Goal: Information Seeking & Learning: Learn about a topic

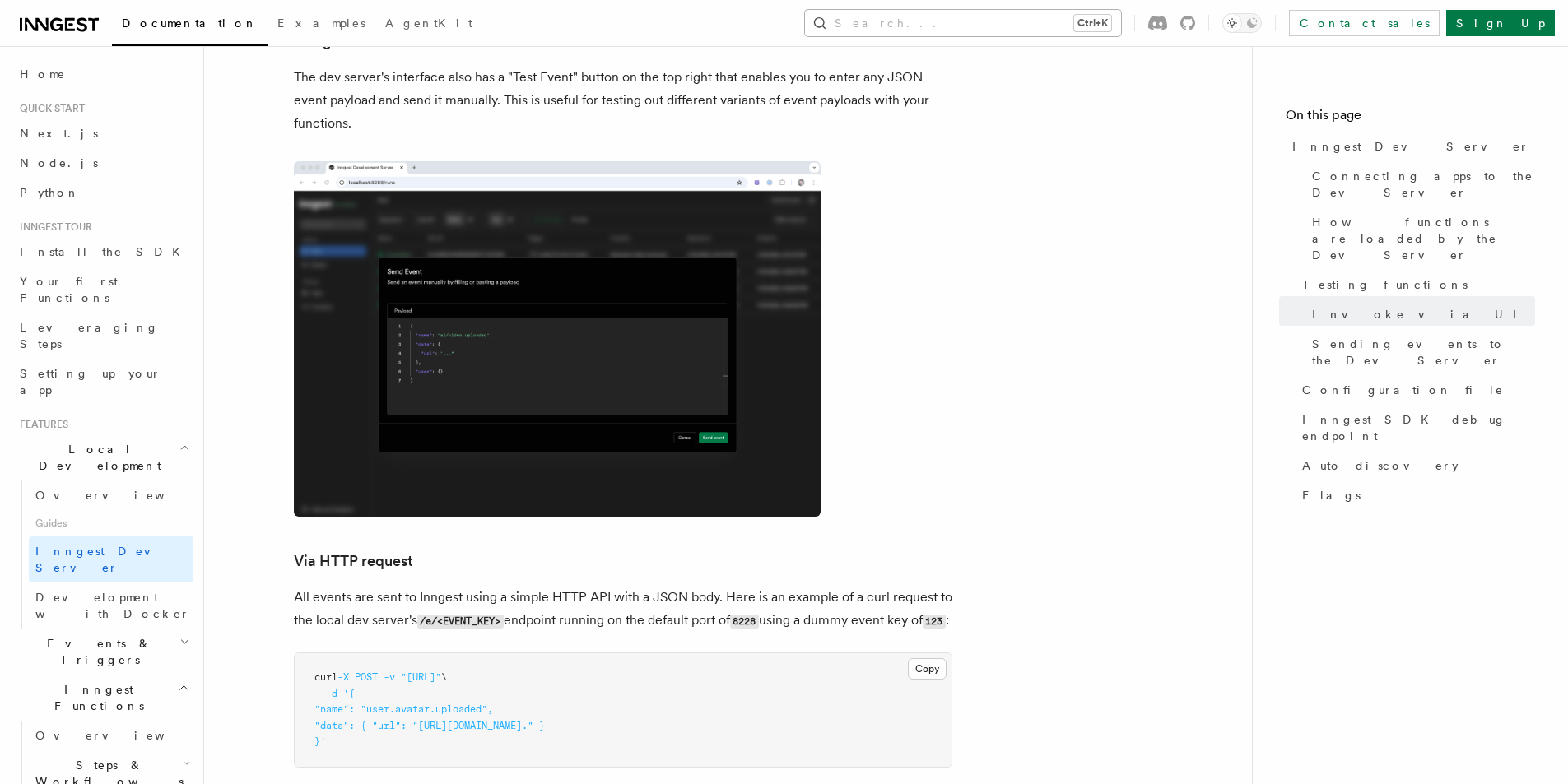
click at [1075, 23] on button "Search... Ctrl+K" at bounding box center [962, 23] width 316 height 27
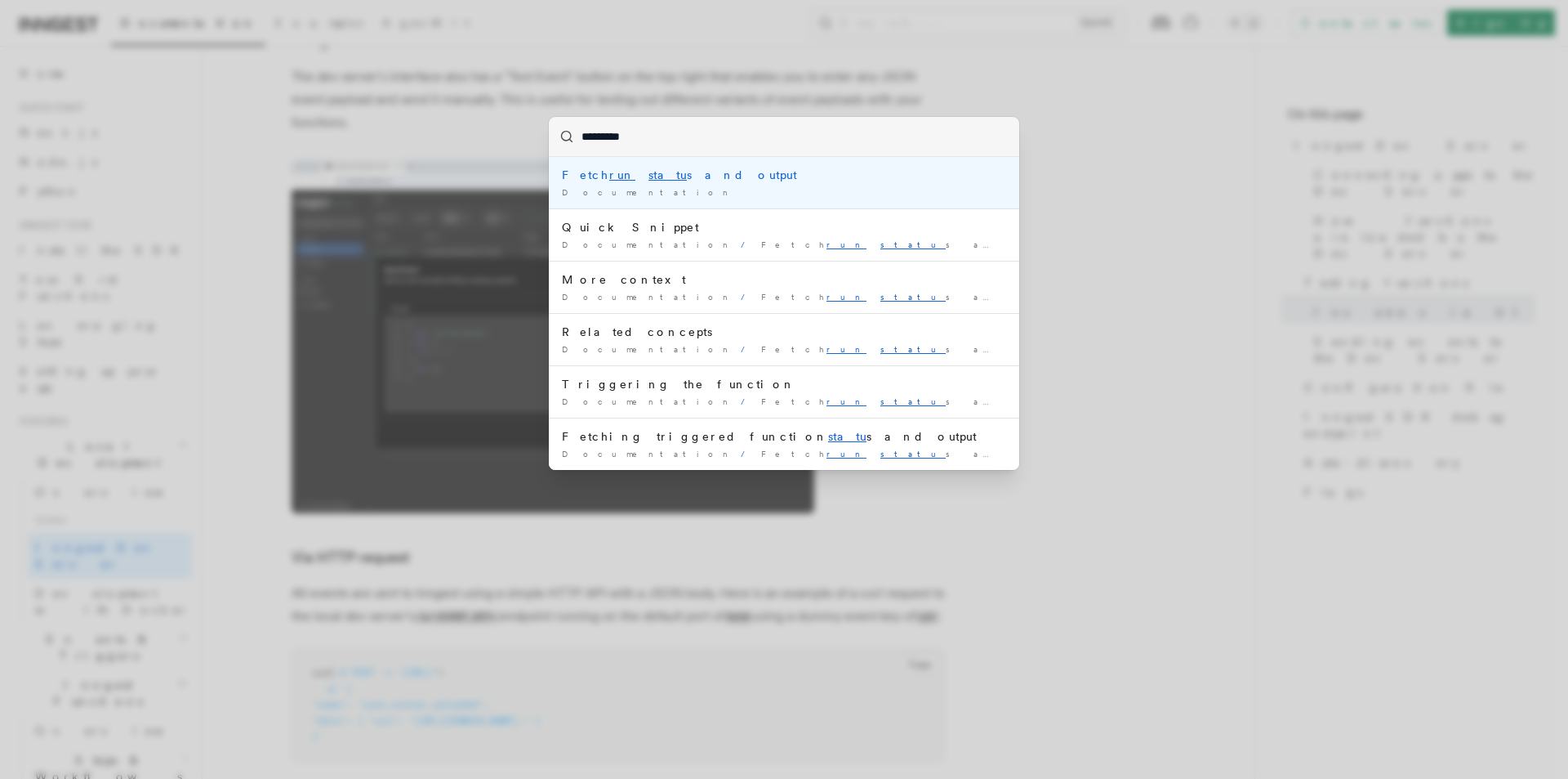
type input "**********"
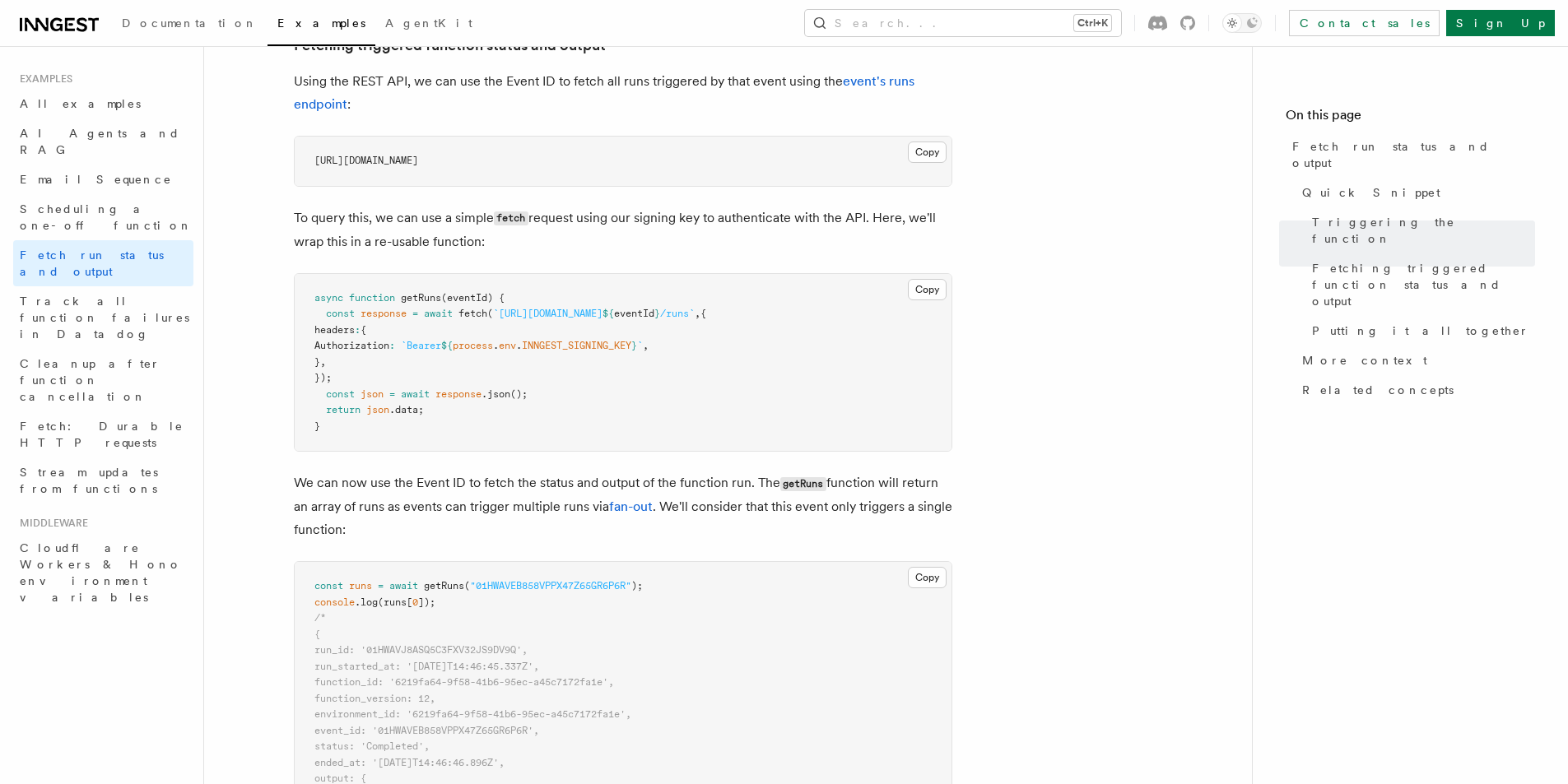
scroll to position [888, 0]
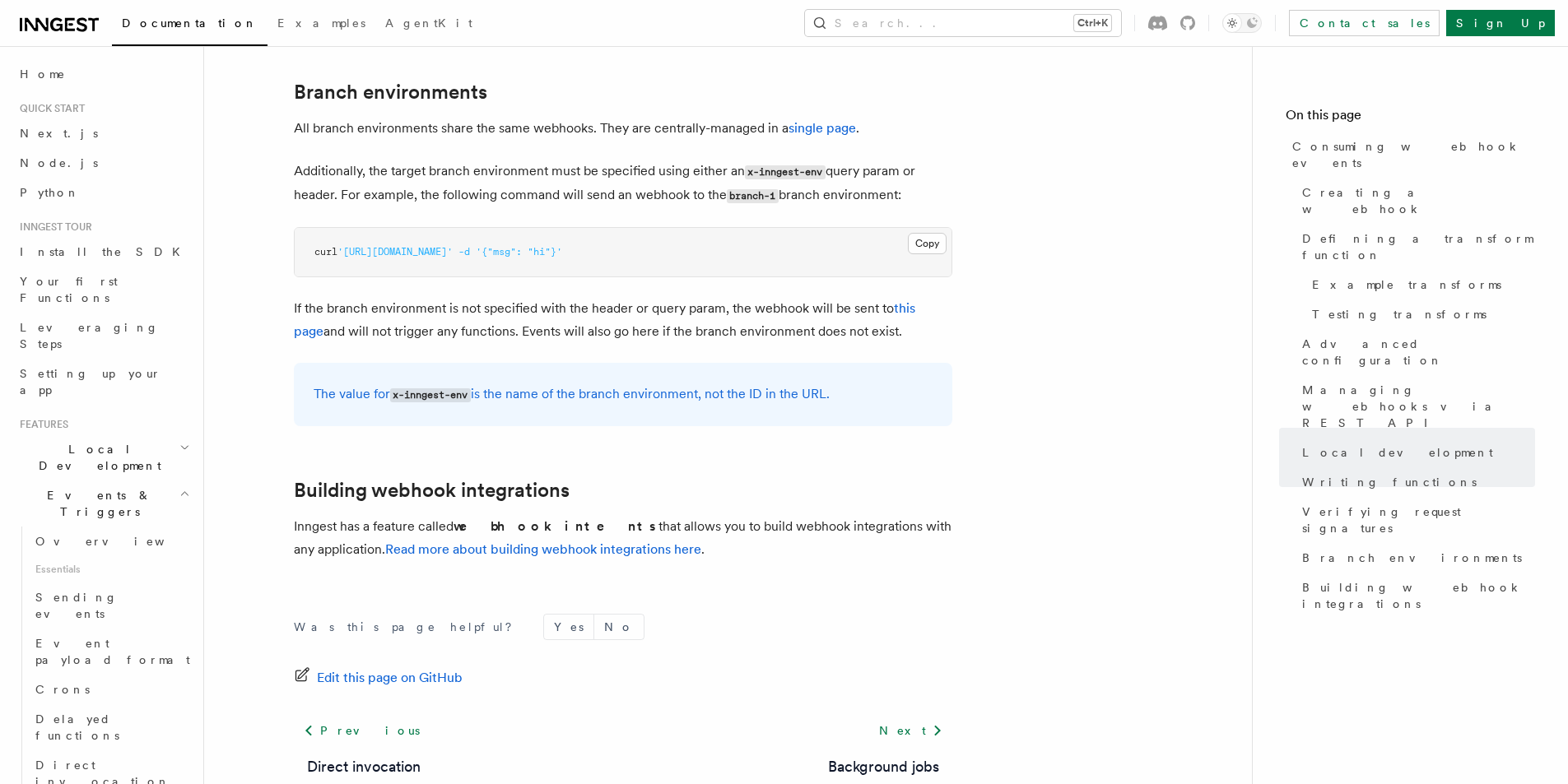
scroll to position [5525, 0]
